Goal: Information Seeking & Learning: Learn about a topic

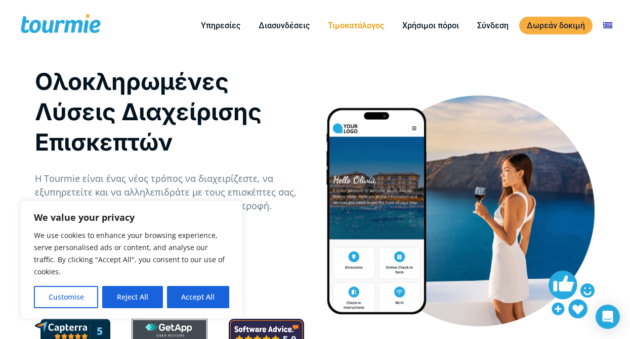
click at [371, 25] on link "Τιμοκατάλογος" at bounding box center [355, 25] width 71 height 13
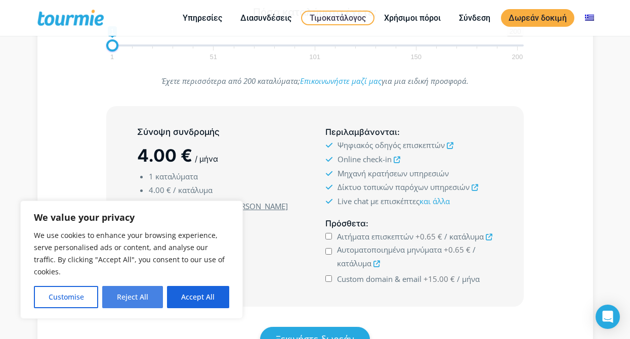
click at [131, 296] on button "Reject All" at bounding box center [132, 297] width 60 height 22
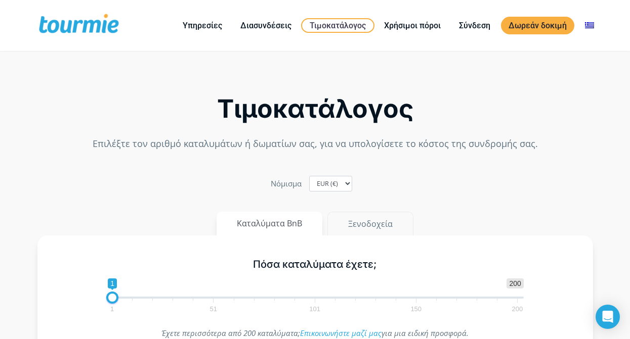
click at [343, 222] on button "Ξενοδοχεία" at bounding box center [370, 224] width 86 height 24
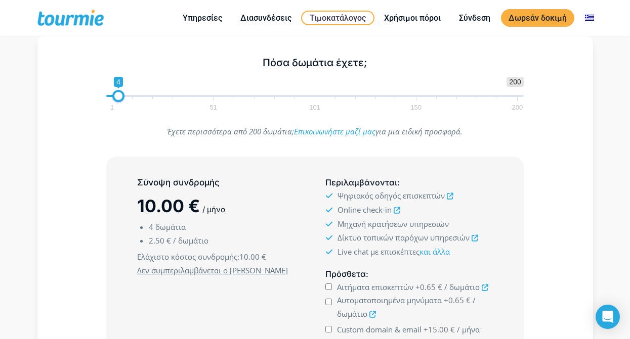
scroll to position [151, 0]
type input "15"
drag, startPoint x: 116, startPoint y: 98, endPoint x: 139, endPoint y: 99, distance: 22.8
click at [139, 99] on span at bounding box center [141, 96] width 12 height 12
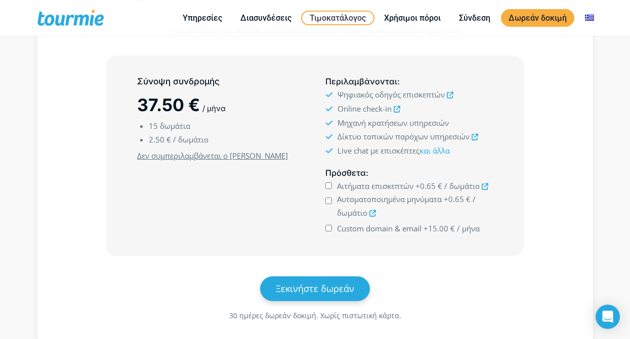
scroll to position [252, 0]
click at [483, 184] on icon at bounding box center [485, 186] width 7 height 7
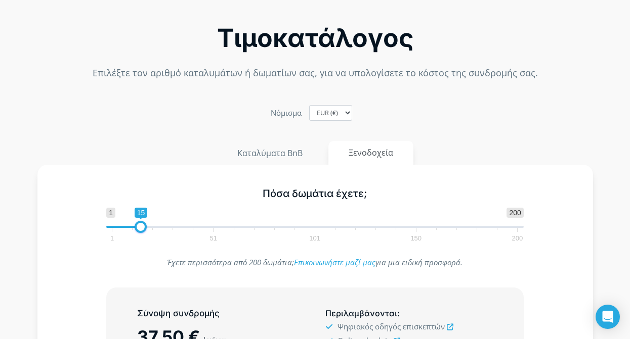
scroll to position [0, 0]
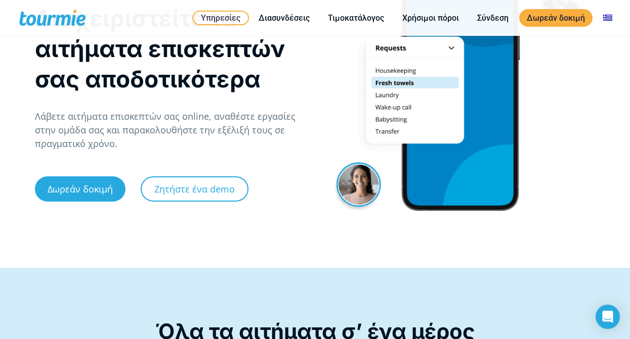
scroll to position [4, 0]
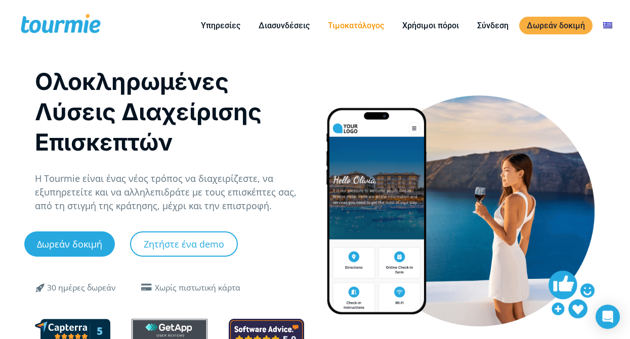
click at [364, 27] on link "Τιμοκατάλογος" at bounding box center [355, 25] width 71 height 13
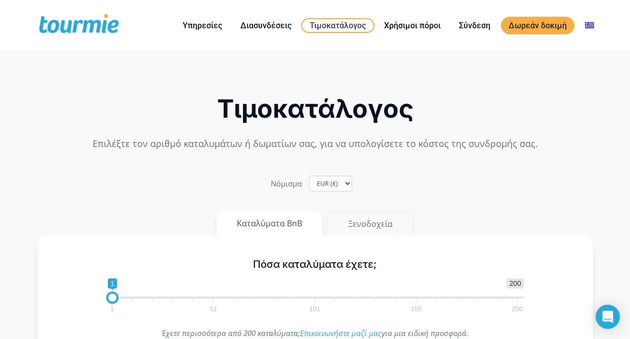
click at [366, 217] on button "Ξενοδοχεία" at bounding box center [370, 224] width 86 height 24
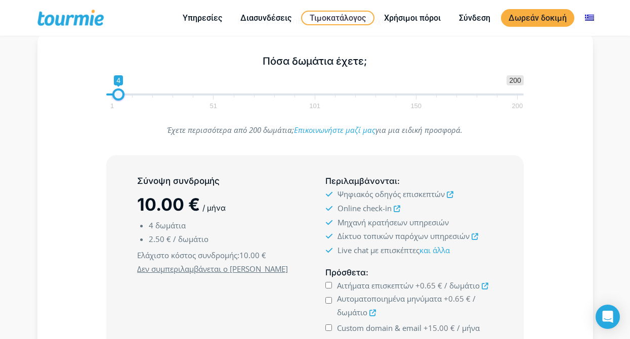
scroll to position [152, 0]
type input "15"
drag, startPoint x: 120, startPoint y: 95, endPoint x: 143, endPoint y: 98, distance: 22.5
click at [143, 98] on span at bounding box center [141, 95] width 12 height 12
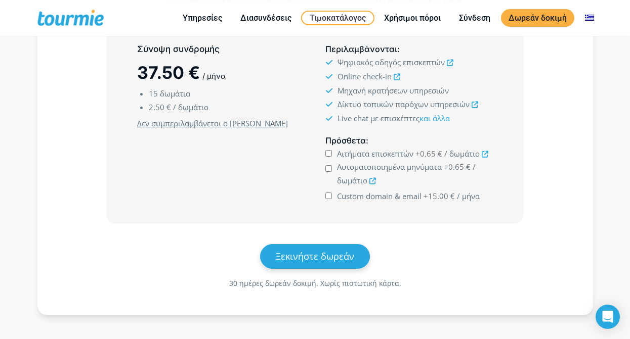
scroll to position [0, 0]
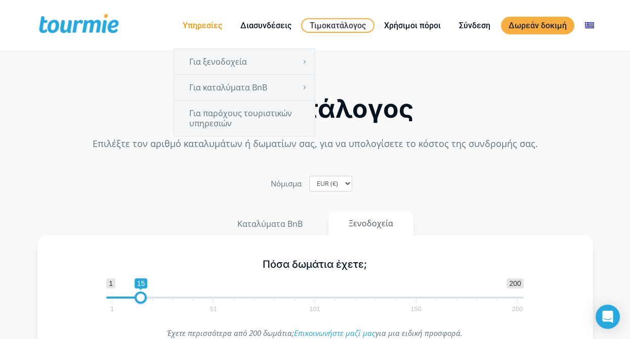
click at [199, 29] on link "Υπηρεσίες" at bounding box center [202, 25] width 55 height 13
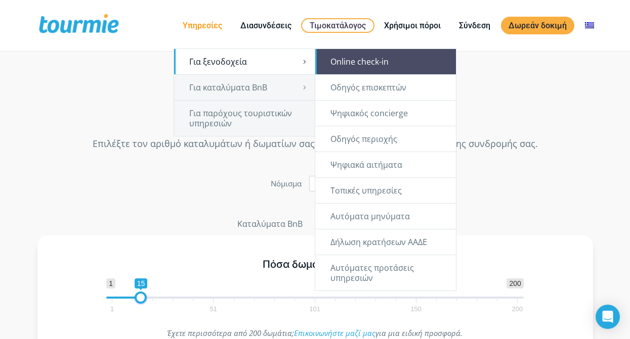
click at [354, 68] on link "Online check-in" at bounding box center [385, 61] width 141 height 25
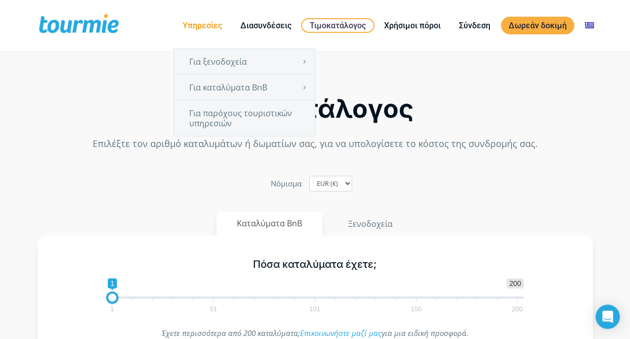
click at [217, 24] on link "Υπηρεσίες" at bounding box center [202, 25] width 55 height 13
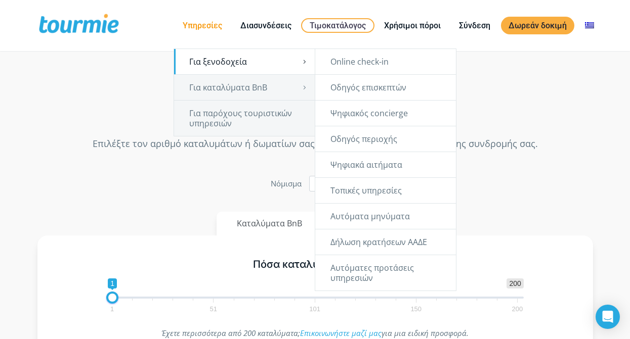
click at [215, 59] on link "Για ξενοδοχεία" at bounding box center [244, 61] width 141 height 25
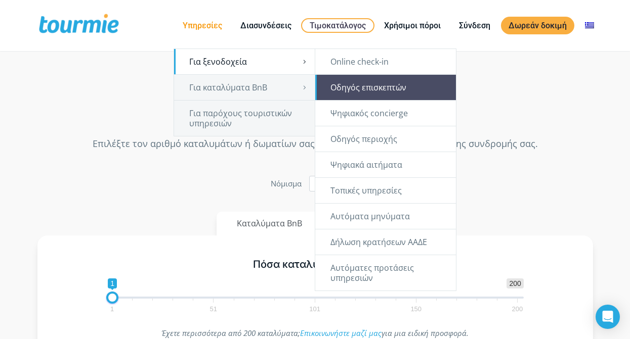
click at [351, 84] on link "Οδηγός επισκεπτών" at bounding box center [385, 87] width 141 height 25
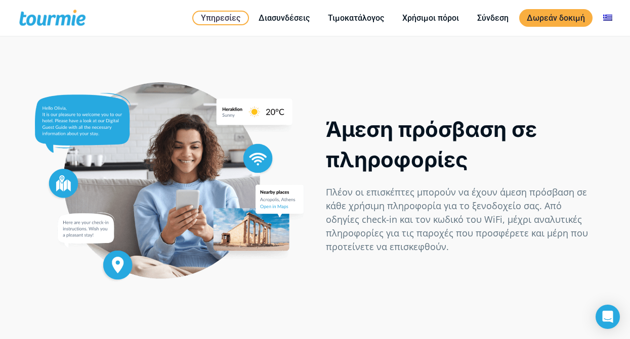
scroll to position [413, 0]
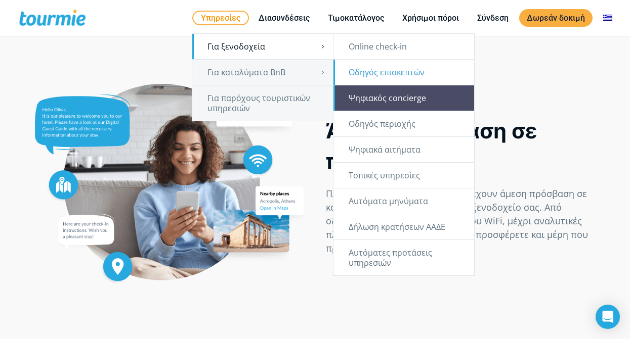
click at [396, 103] on link "Ψηφιακός concierge" at bounding box center [403, 98] width 141 height 25
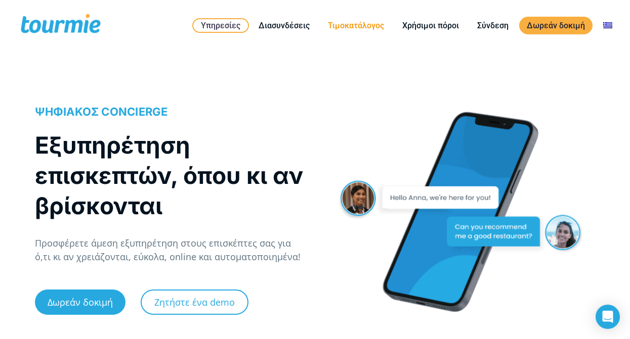
click at [349, 25] on link "Τιμοκατάλογος" at bounding box center [355, 25] width 71 height 13
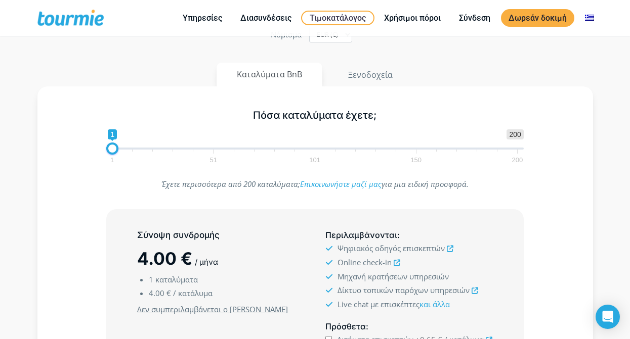
scroll to position [151, 0]
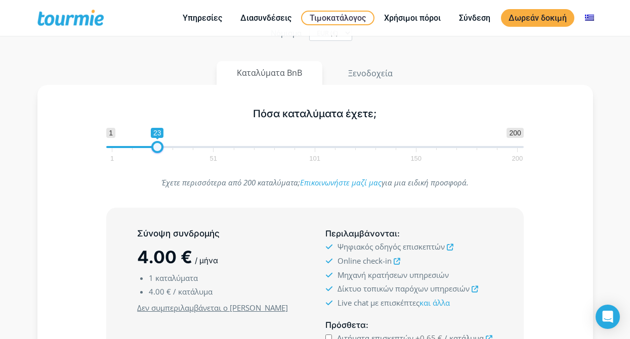
type input "1"
drag, startPoint x: 114, startPoint y: 149, endPoint x: 50, endPoint y: 186, distance: 74.6
click at [50, 186] on div "Πόσα καταλύματα έχετε; 1 200 0 0 1 1 51 101 150 200 1 Έχετε περισσότερα από 200…" at bounding box center [315, 292] width 556 height 415
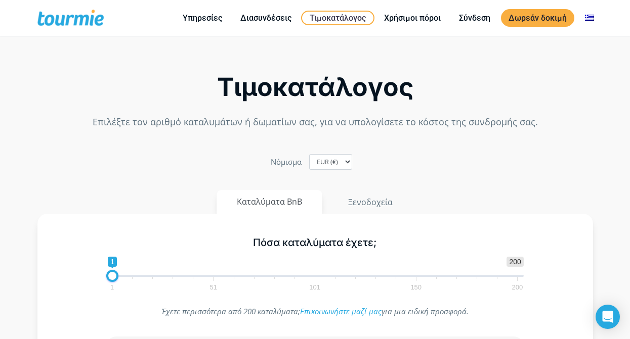
scroll to position [0, 0]
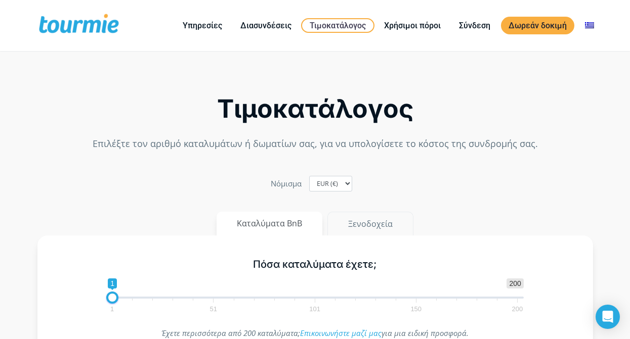
click at [371, 221] on button "Ξενοδοχεία" at bounding box center [370, 224] width 86 height 24
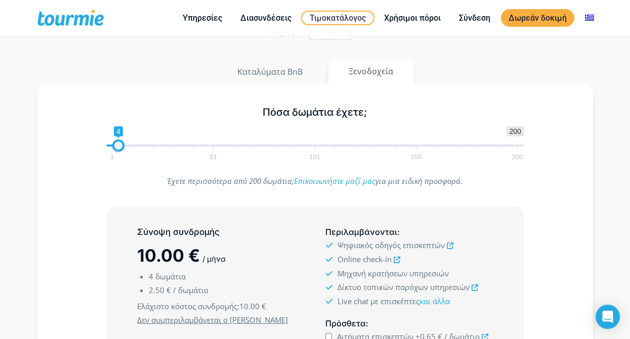
scroll to position [152, 0]
type input "18"
drag, startPoint x: 120, startPoint y: 144, endPoint x: 148, endPoint y: 144, distance: 27.8
click at [148, 144] on span at bounding box center [147, 146] width 12 height 12
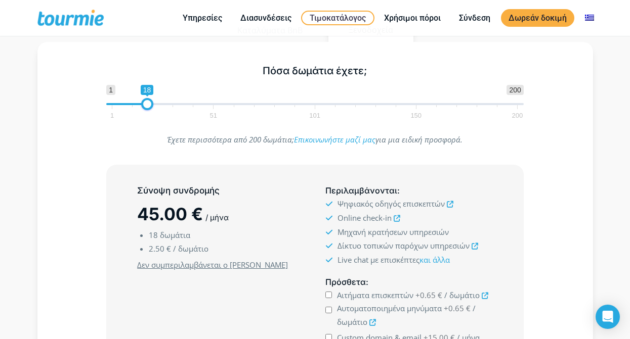
scroll to position [0, 0]
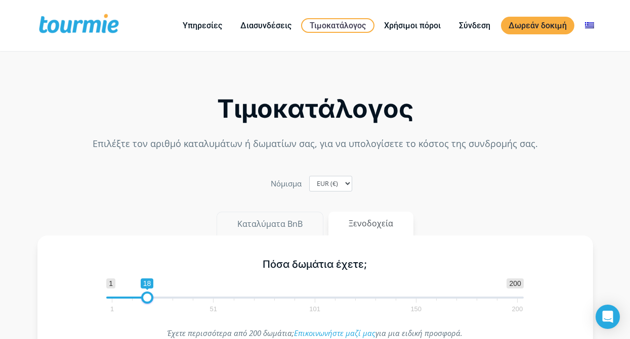
click at [273, 223] on button "Καταλύματα BnB" at bounding box center [270, 224] width 107 height 24
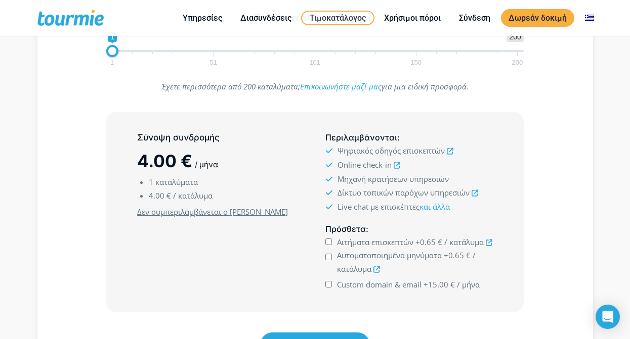
scroll to position [246, 0]
drag, startPoint x: 113, startPoint y: 53, endPoint x: 120, endPoint y: 50, distance: 8.2
click at [120, 50] on span at bounding box center [120, 52] width 12 height 12
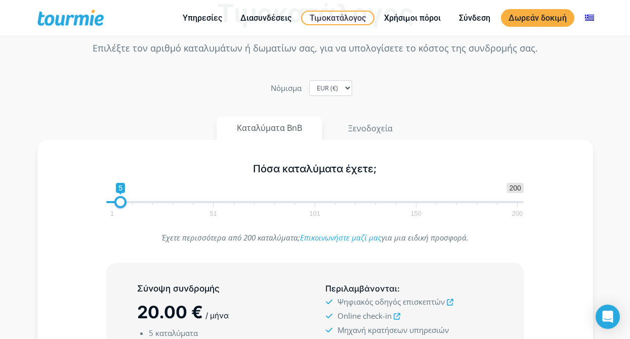
scroll to position [95, 0]
type input "3"
drag, startPoint x: 120, startPoint y: 205, endPoint x: 117, endPoint y: 188, distance: 17.6
click at [117, 188] on span "1 200 0 0 3 1 51 101 150 200" at bounding box center [314, 200] width 417 height 33
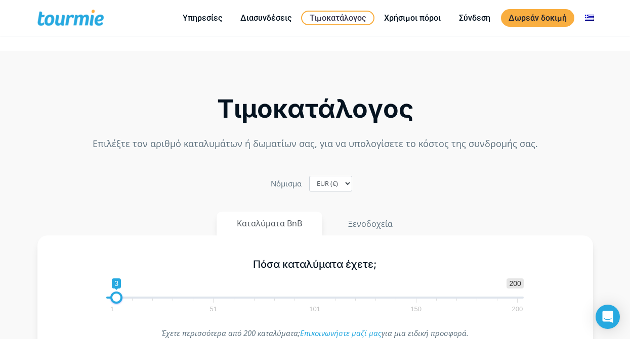
scroll to position [0, 0]
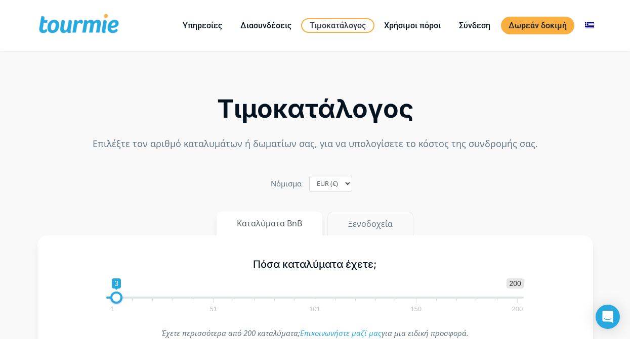
click at [357, 229] on button "Ξενοδοχεία" at bounding box center [370, 224] width 86 height 24
drag, startPoint x: 144, startPoint y: 292, endPoint x: 136, endPoint y: 303, distance: 14.1
click at [136, 303] on span "1 200 0 0 18 1 51 101 150 200" at bounding box center [314, 295] width 417 height 33
type input "15"
drag, startPoint x: 147, startPoint y: 294, endPoint x: 141, endPoint y: 302, distance: 9.4
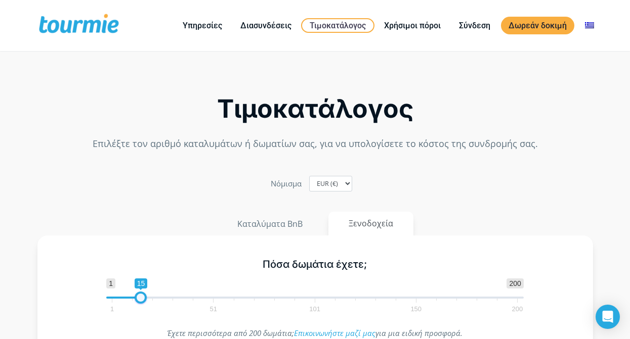
click at [141, 302] on span at bounding box center [141, 298] width 12 height 12
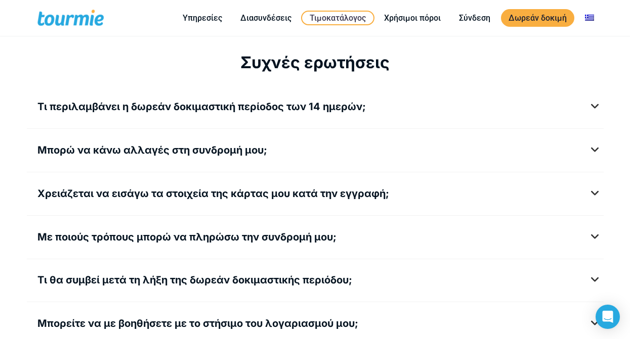
scroll to position [1349, 0]
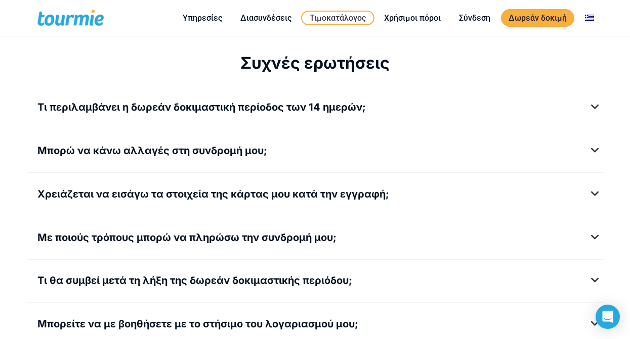
click at [185, 145] on span "Μπορώ να κάνω αλλαγές στη συνδρομή μου;" at bounding box center [152, 151] width 230 height 12
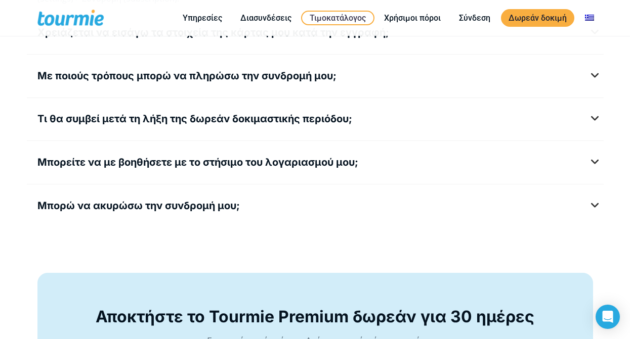
scroll to position [1552, 0]
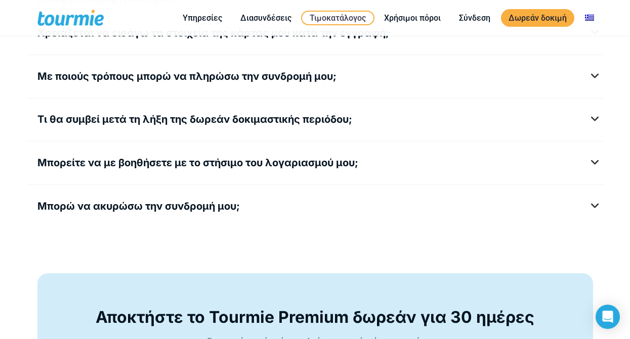
click at [262, 157] on span "Μπορείτε να με βοηθήσετε με το στήσιμο του λογαριασμού μου;" at bounding box center [197, 163] width 321 height 12
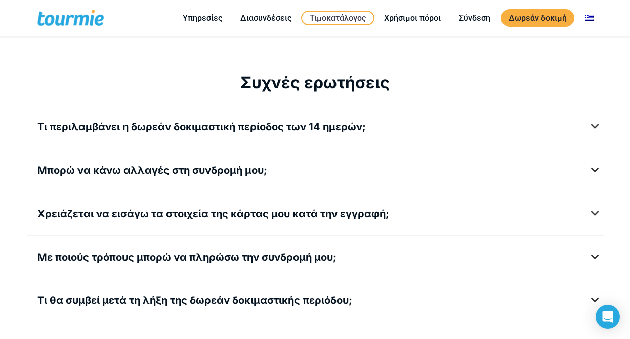
scroll to position [1318, 0]
